Goal: Communication & Community: Participate in discussion

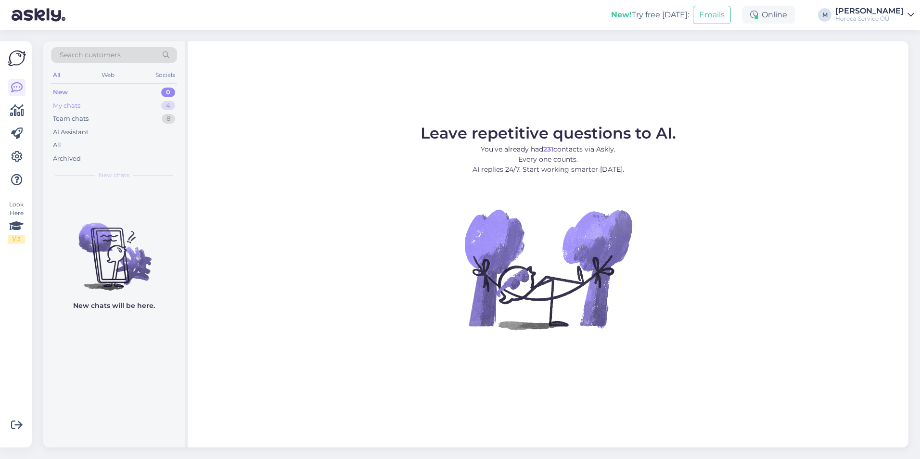
click at [128, 107] on div "My chats 4" at bounding box center [114, 105] width 126 height 13
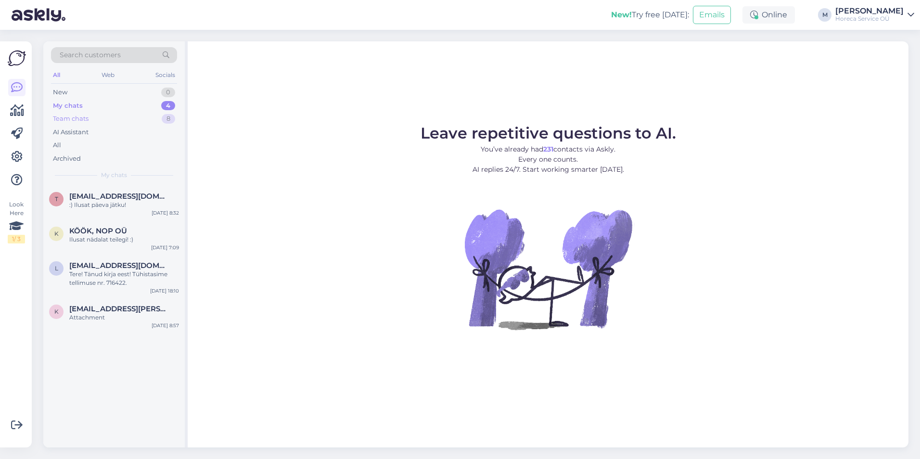
click at [117, 119] on div "Team chats 8" at bounding box center [114, 118] width 126 height 13
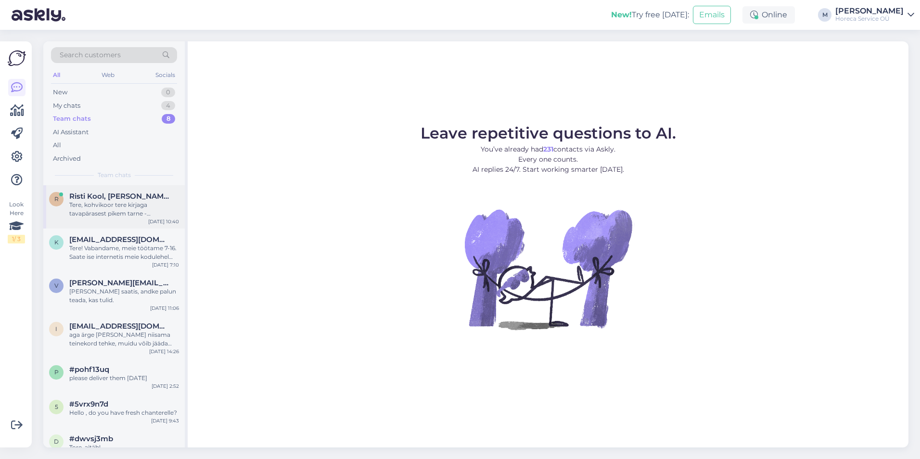
click at [99, 211] on div "Tere, kohvikoor tere kirjaga tavapärasest pikem tarne - esmaspäevaks tellides o…" at bounding box center [124, 209] width 110 height 17
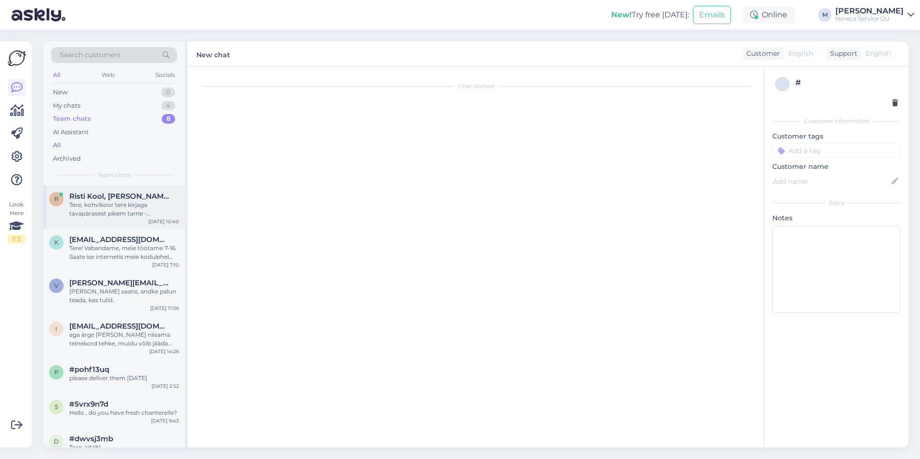
scroll to position [2194, 0]
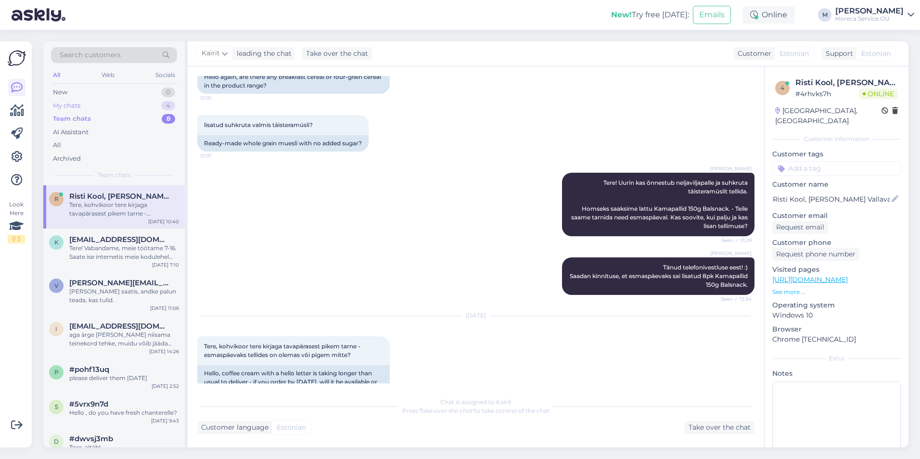
click at [97, 107] on div "My chats 4" at bounding box center [114, 105] width 126 height 13
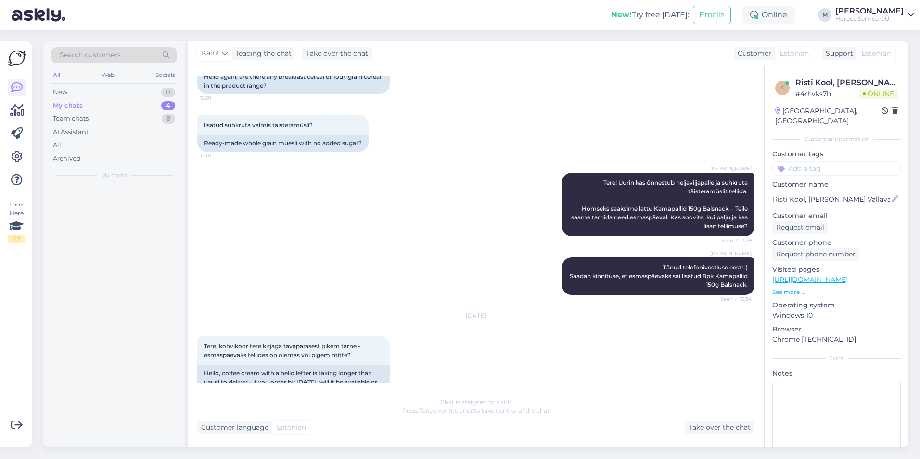
scroll to position [2235, 0]
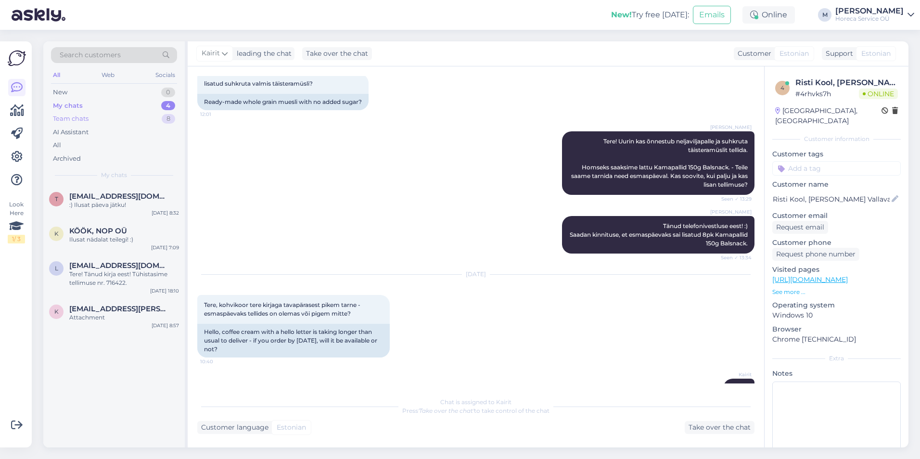
click at [99, 121] on div "Team chats 8" at bounding box center [114, 118] width 126 height 13
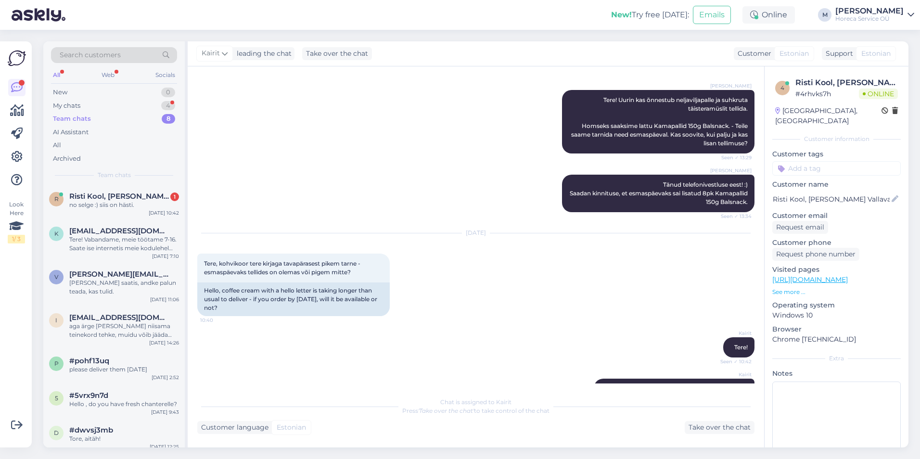
scroll to position [2359, 0]
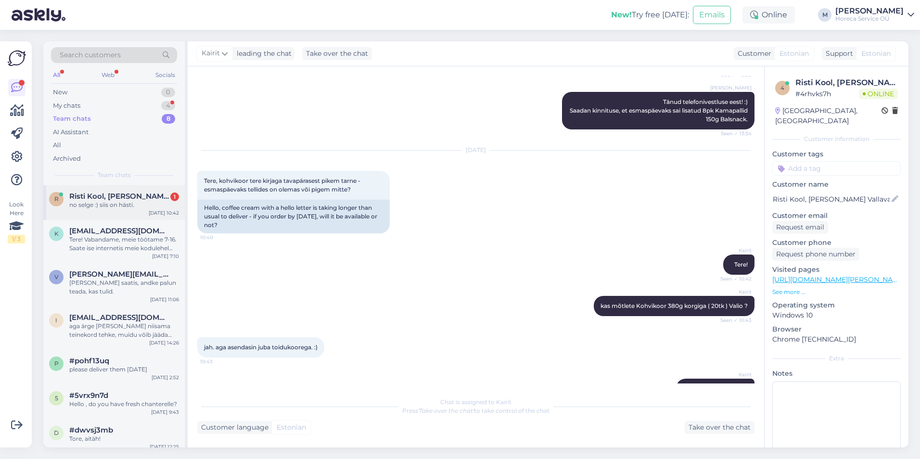
click at [121, 201] on div "no selge :) siis on hästi." at bounding box center [124, 205] width 110 height 9
click at [97, 241] on div "Tere! Vabandame, meie töötame 7-16. Saate ise internetis meie kodulehel sisse l…" at bounding box center [124, 243] width 110 height 17
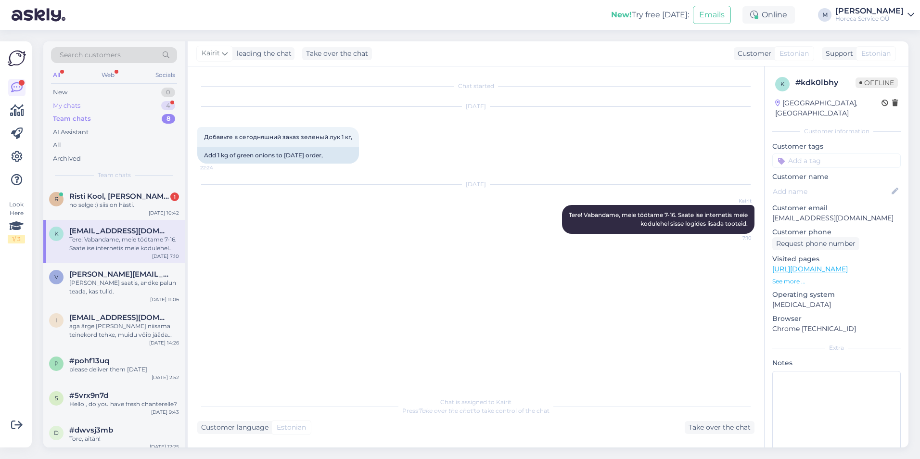
click at [117, 101] on div "My chats 4" at bounding box center [114, 105] width 126 height 13
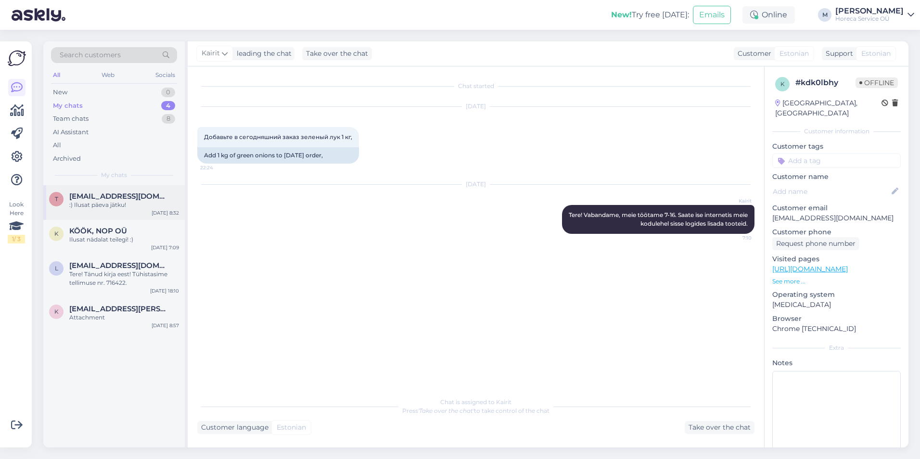
click at [101, 206] on div ":) Ilusat päeva jätku!" at bounding box center [124, 205] width 110 height 9
